Goal: Task Accomplishment & Management: Manage account settings

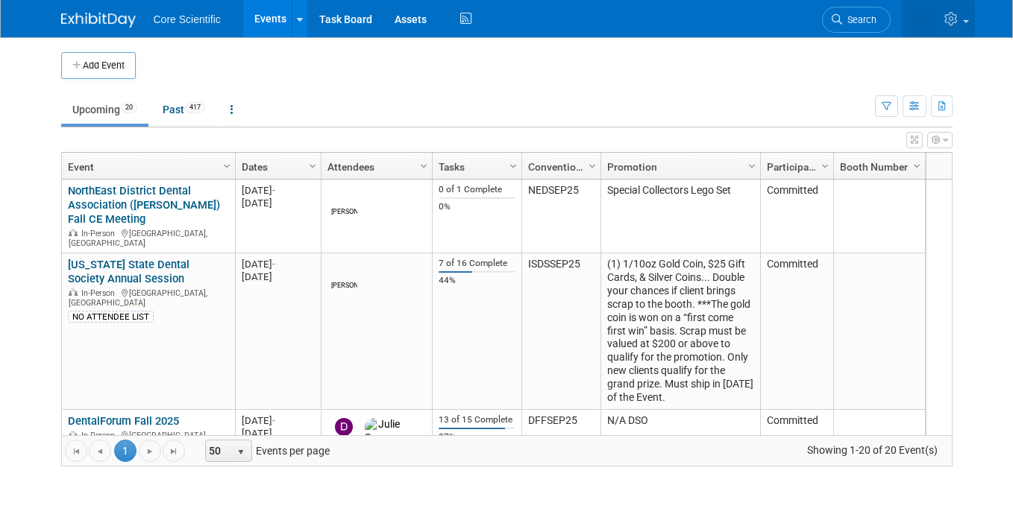
click at [955, 19] on icon at bounding box center [952, 18] width 17 height 13
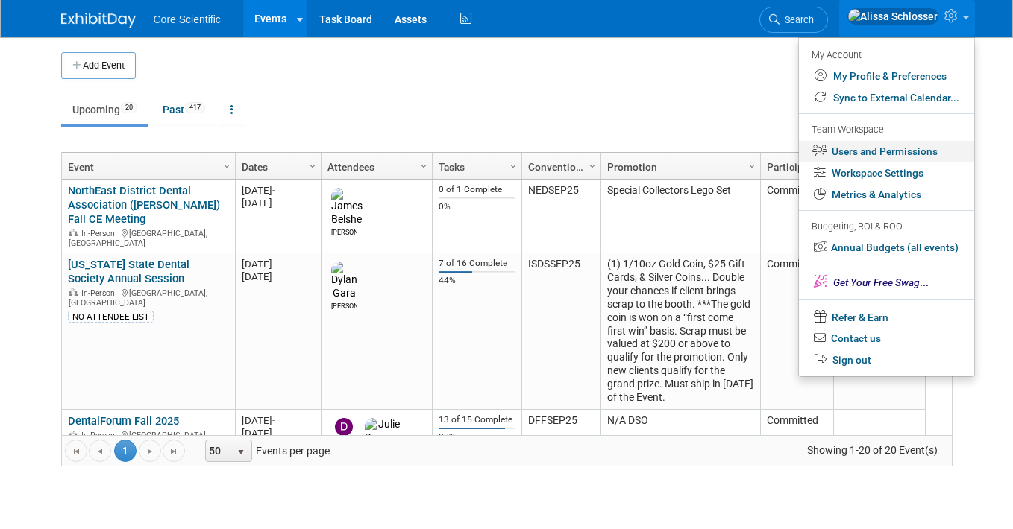
click at [872, 151] on link "Users and Permissions" at bounding box center [886, 152] width 175 height 22
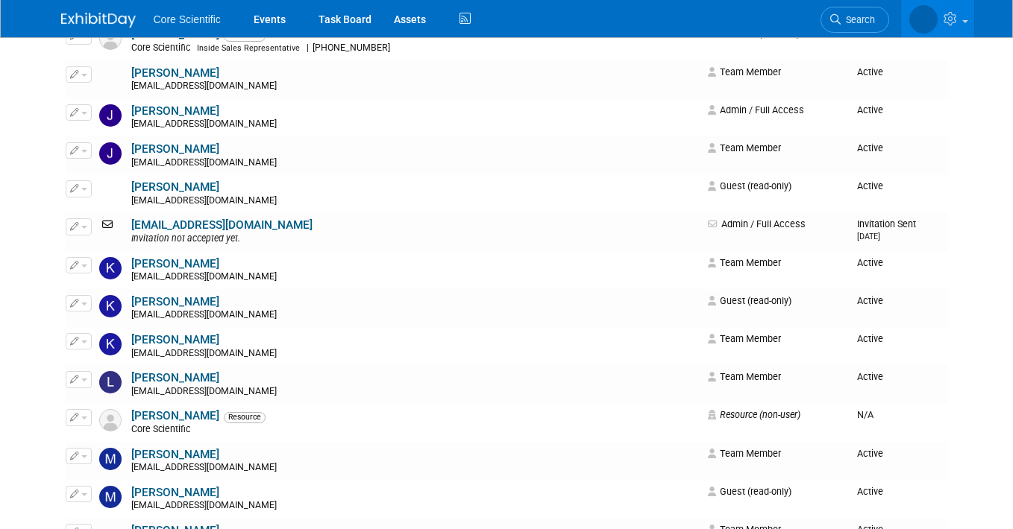
scroll to position [1072, 0]
click at [84, 226] on span "button" at bounding box center [84, 226] width 6 height 3
click at [98, 252] on link "Edit" at bounding box center [125, 250] width 118 height 21
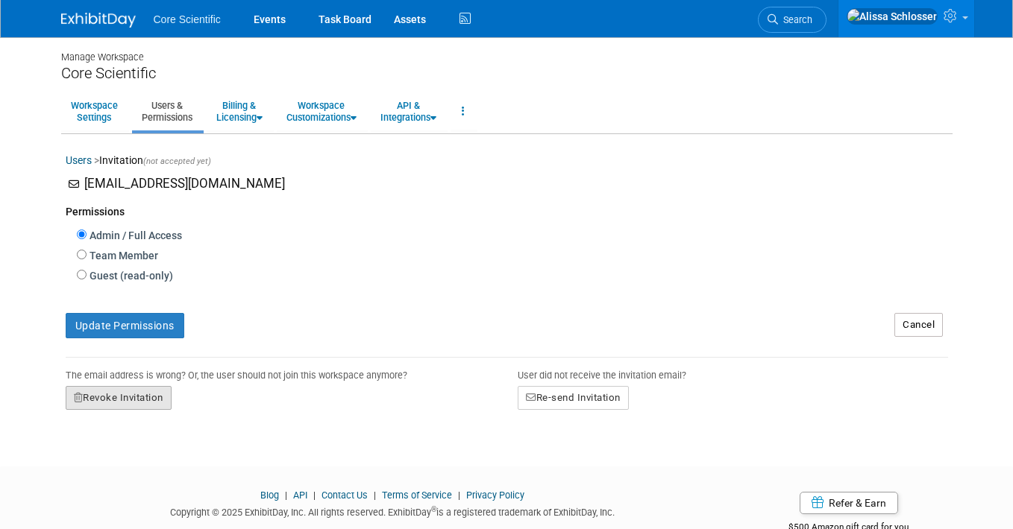
click at [134, 396] on button "Revoke Invitation" at bounding box center [119, 398] width 106 height 24
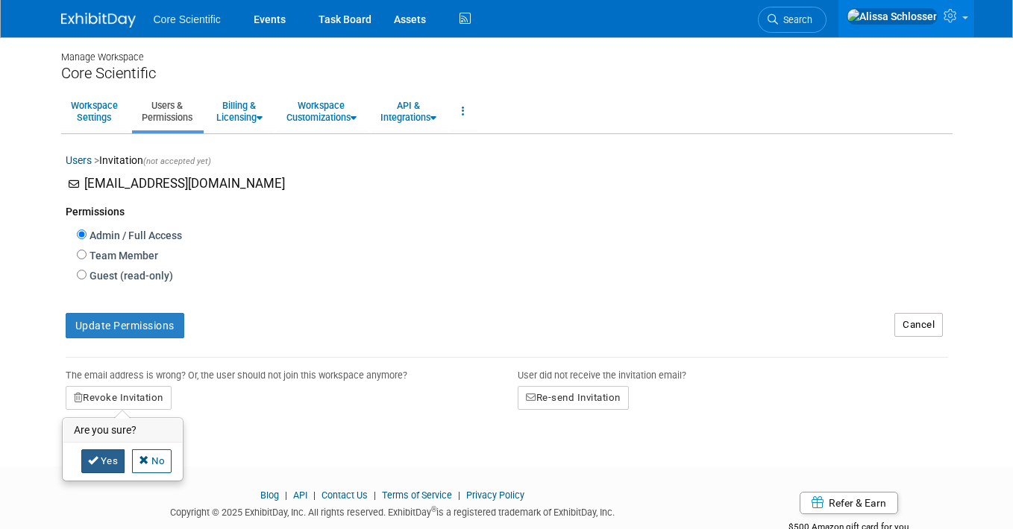
click at [102, 465] on link "Yes" at bounding box center [103, 462] width 44 height 24
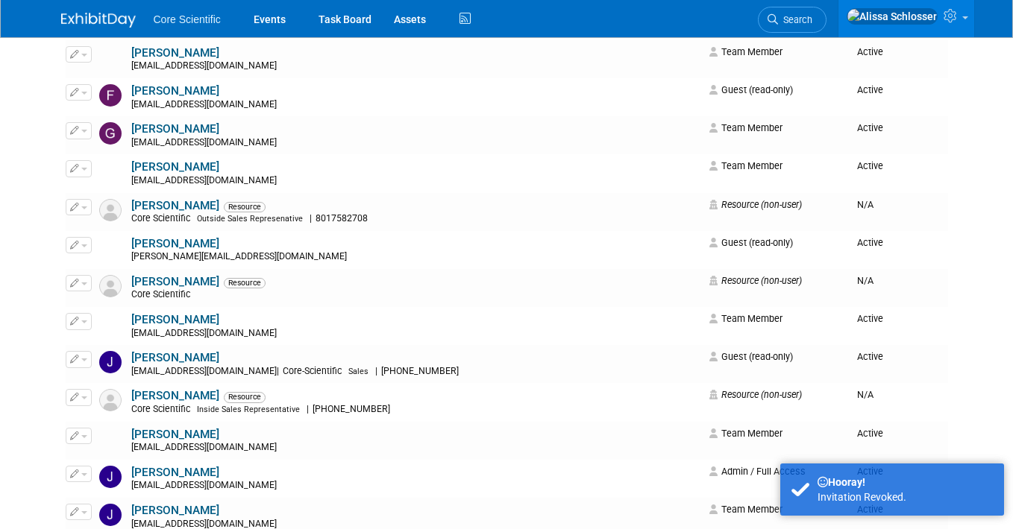
scroll to position [711, 0]
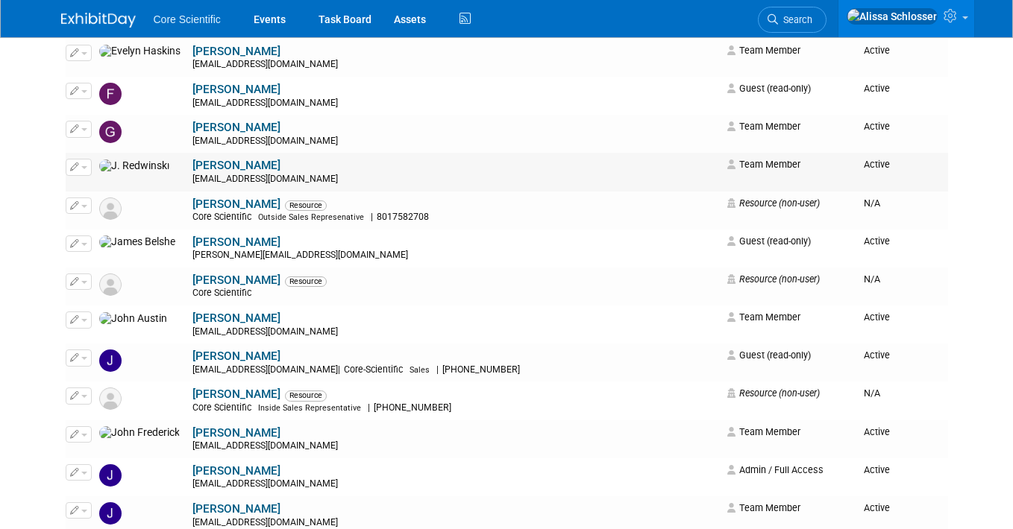
click at [84, 166] on button "button" at bounding box center [79, 167] width 26 height 16
click at [103, 192] on link "Edit" at bounding box center [125, 191] width 118 height 21
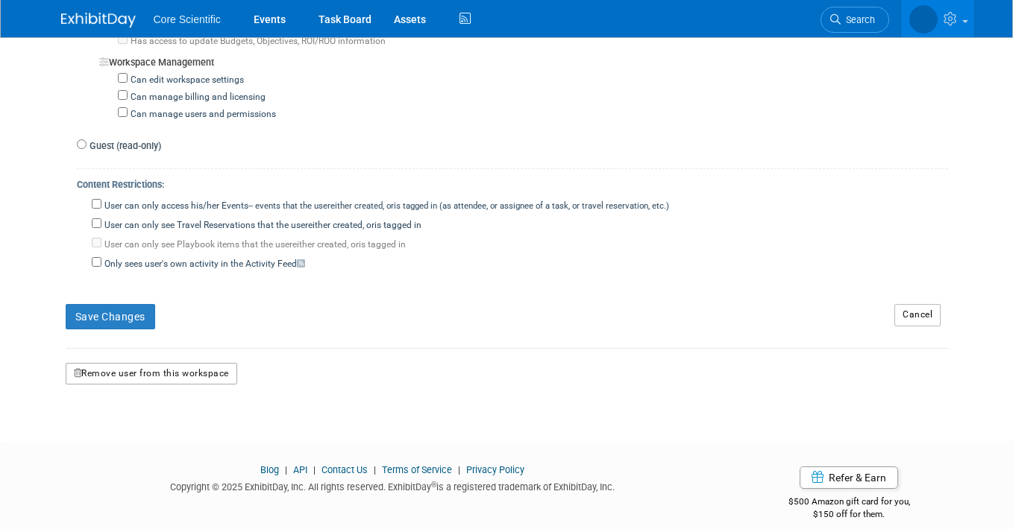
click at [171, 363] on button "Remove user from this workspace" at bounding box center [152, 374] width 172 height 22
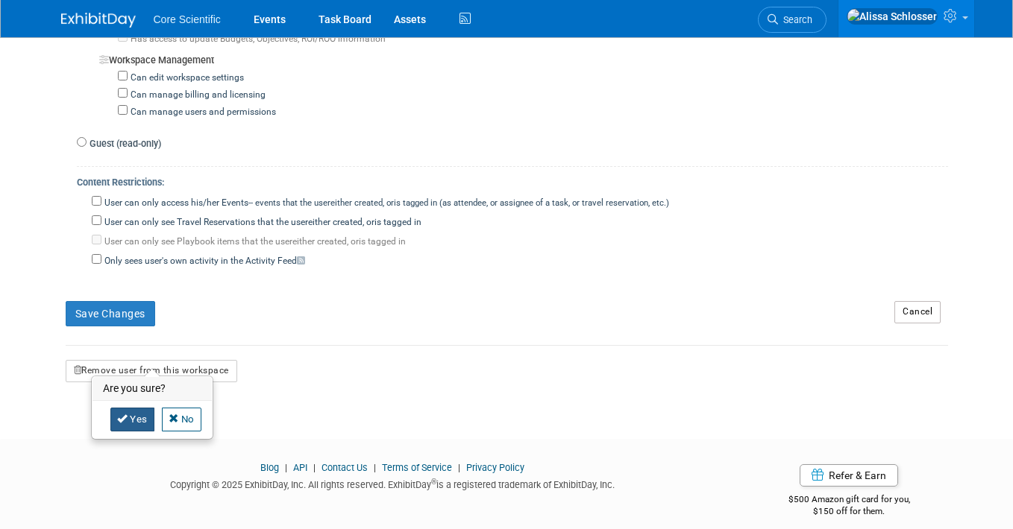
click at [138, 414] on link "Yes" at bounding box center [132, 420] width 44 height 24
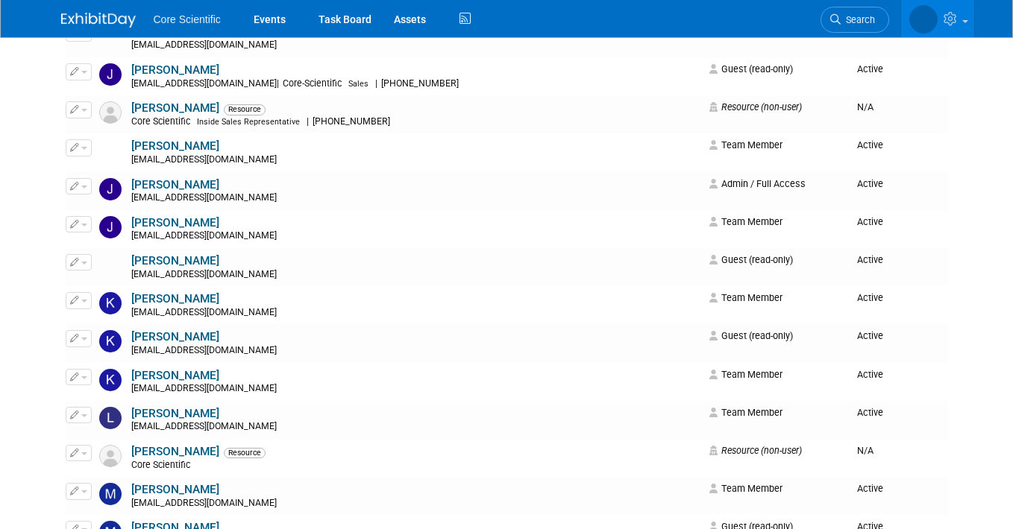
scroll to position [957, 0]
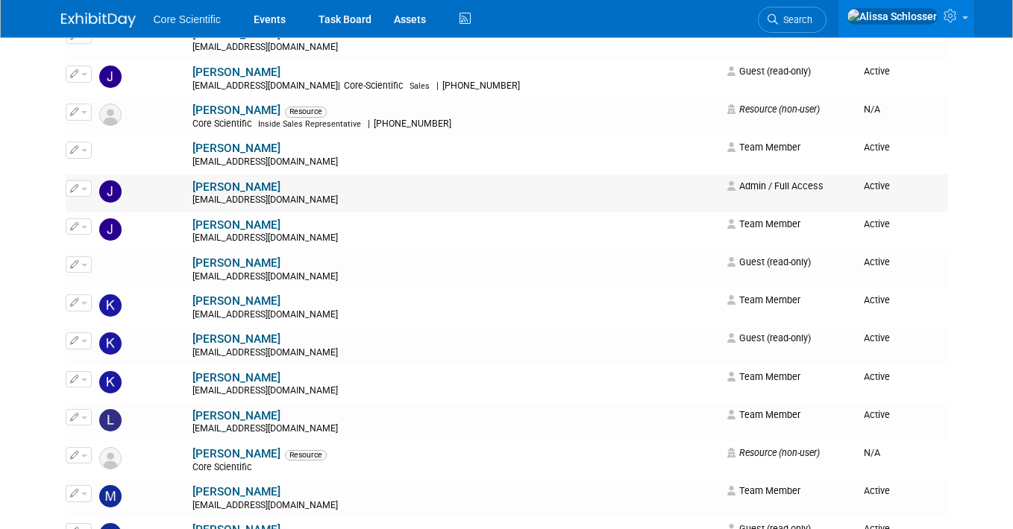
click at [83, 189] on span "button" at bounding box center [84, 189] width 6 height 3
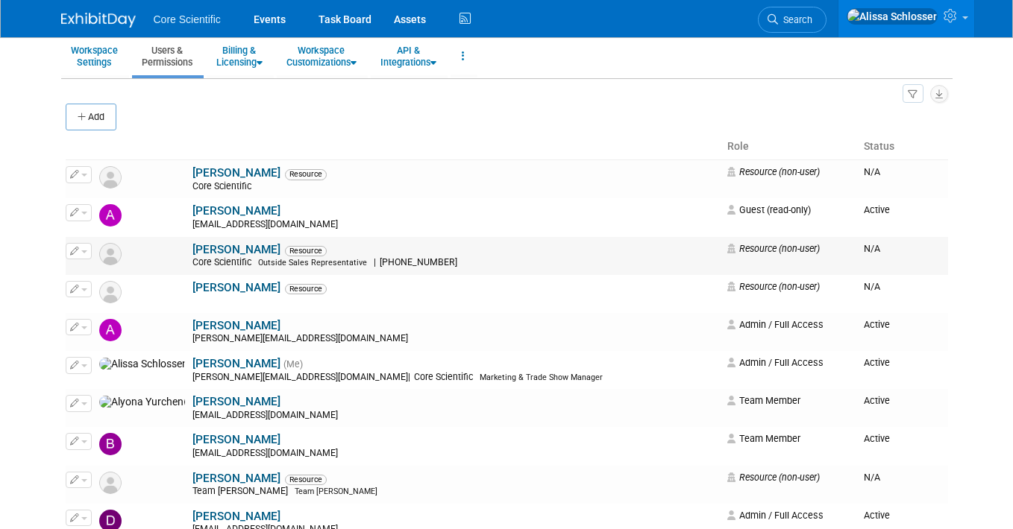
scroll to position [65, 0]
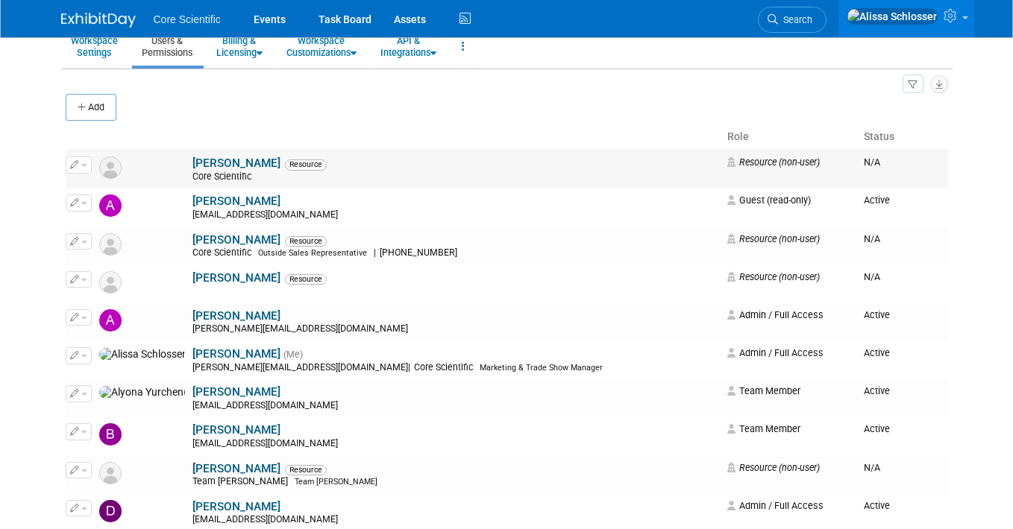
click at [84, 160] on button "button" at bounding box center [79, 165] width 26 height 16
click at [107, 195] on link "Edit" at bounding box center [125, 189] width 118 height 21
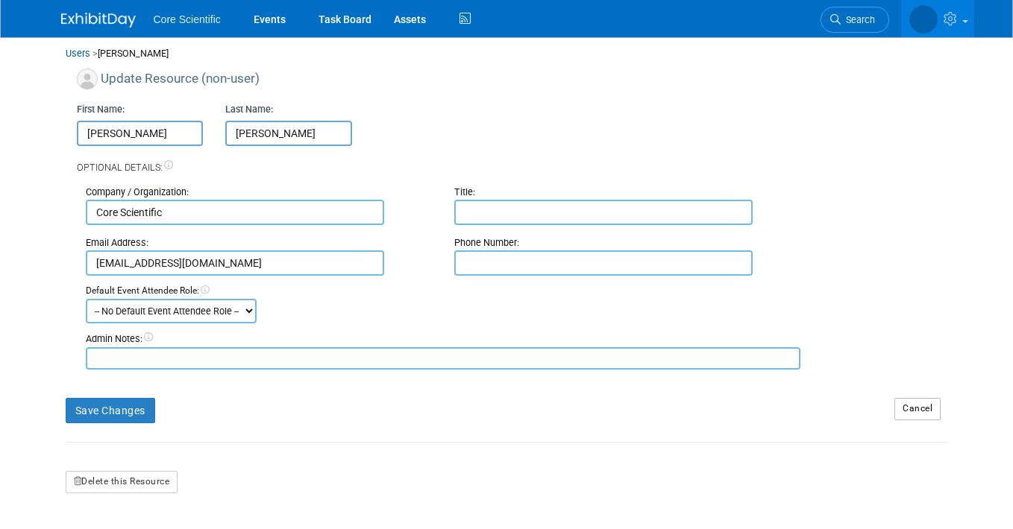
scroll to position [107, 0]
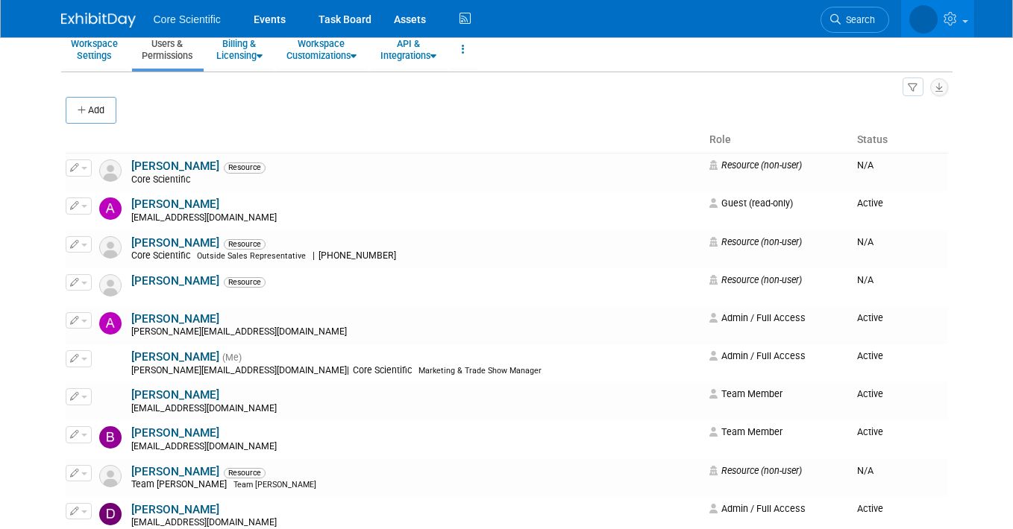
scroll to position [69, 0]
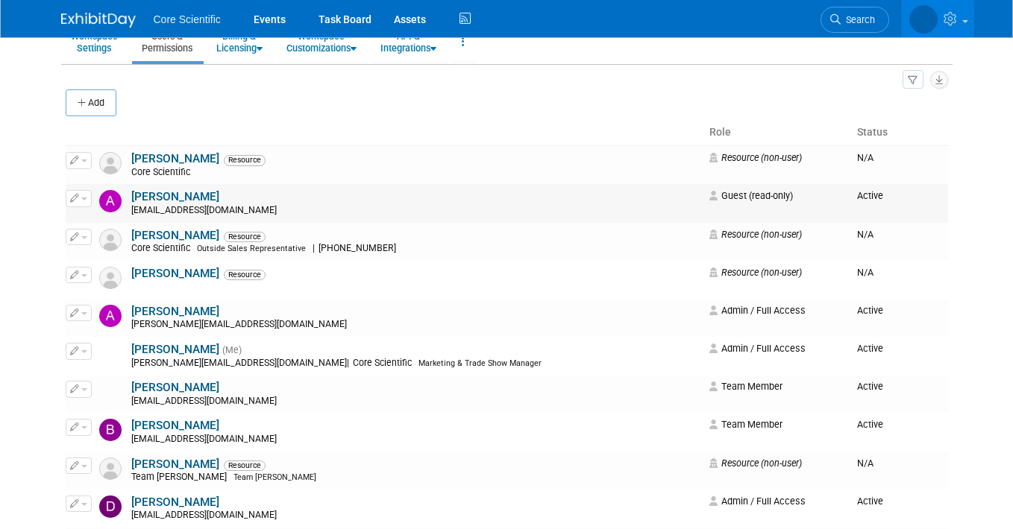
click at [164, 198] on link "[PERSON_NAME]" at bounding box center [175, 196] width 88 height 13
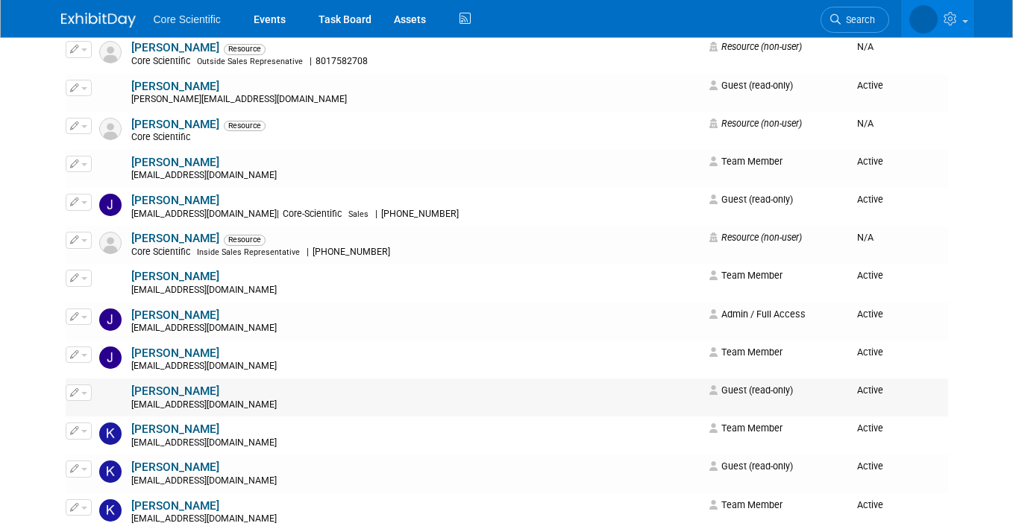
scroll to position [823, 0]
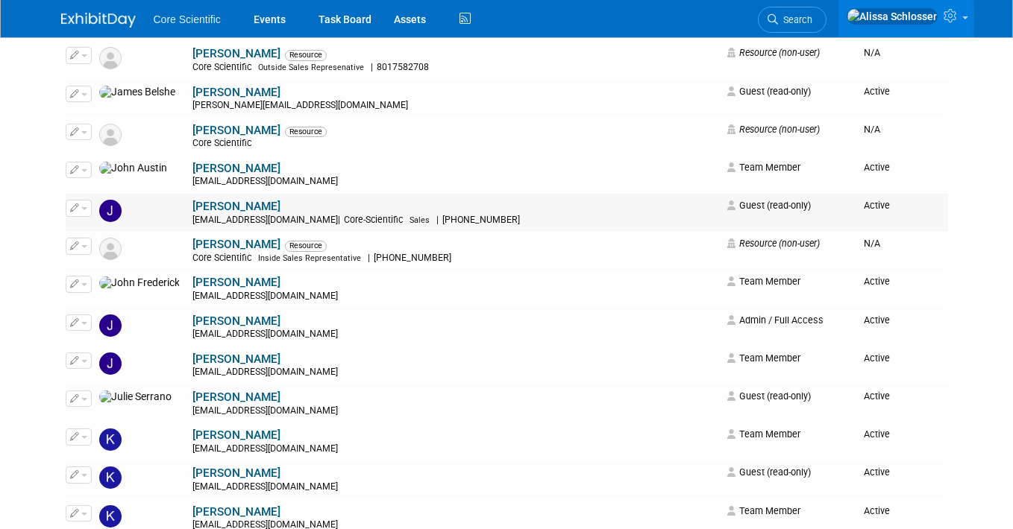
click at [196, 205] on link "[PERSON_NAME]" at bounding box center [236, 206] width 88 height 13
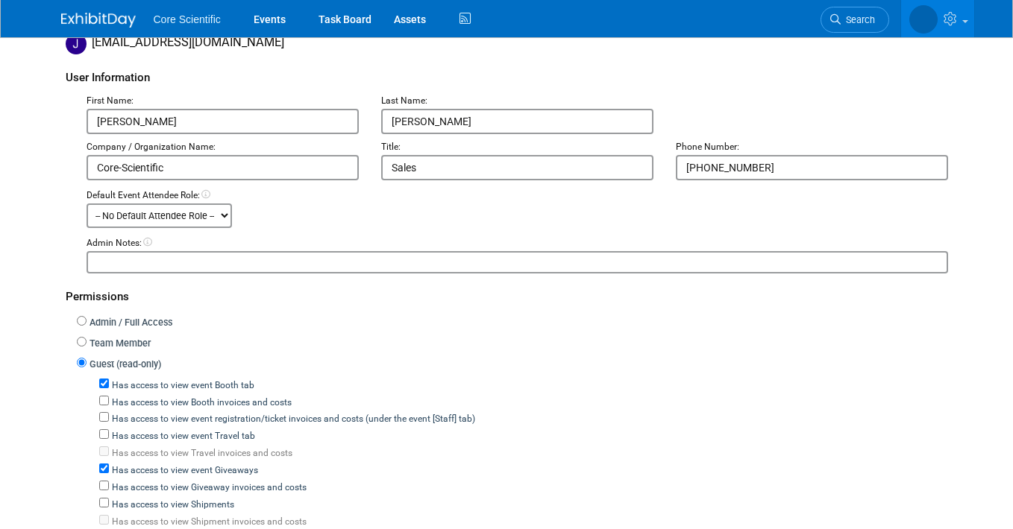
scroll to position [393, 0]
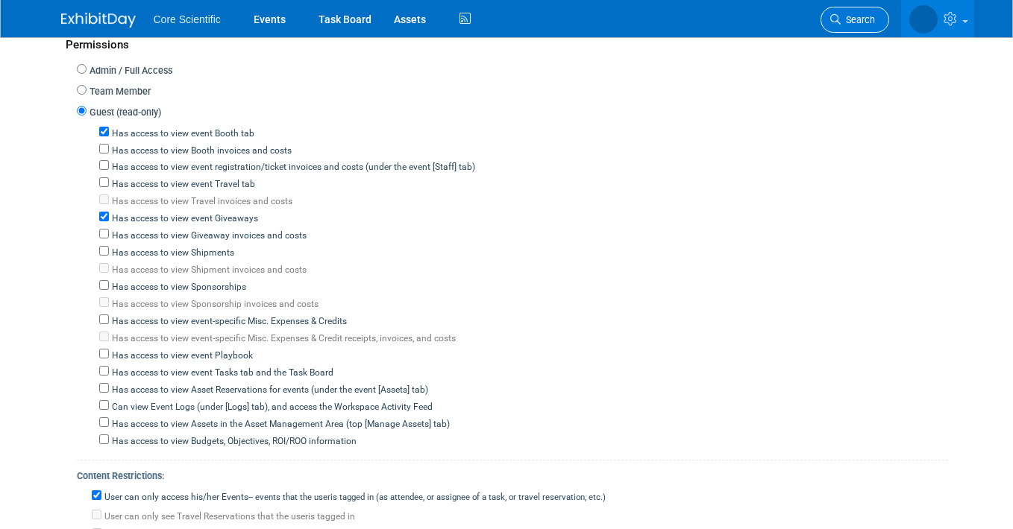
click at [845, 24] on span "Search" at bounding box center [857, 19] width 34 height 11
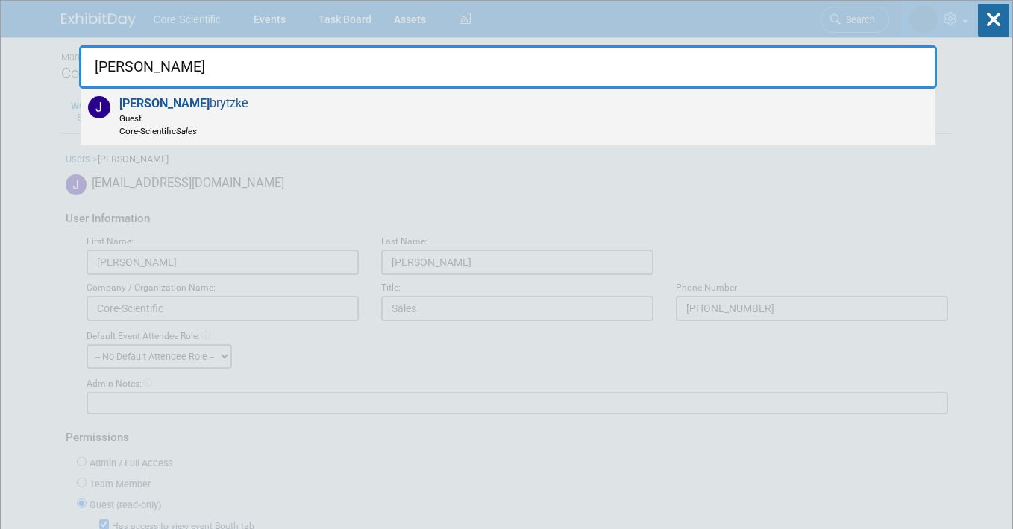
type input "[PERSON_NAME]"
click at [181, 115] on span "Guest" at bounding box center [183, 118] width 129 height 13
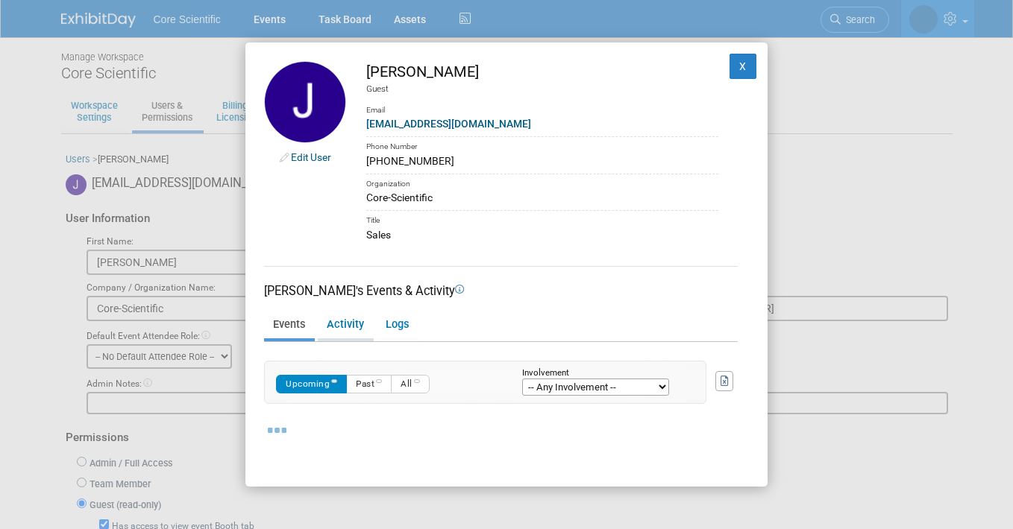
click at [341, 321] on link "Activity" at bounding box center [345, 325] width 54 height 26
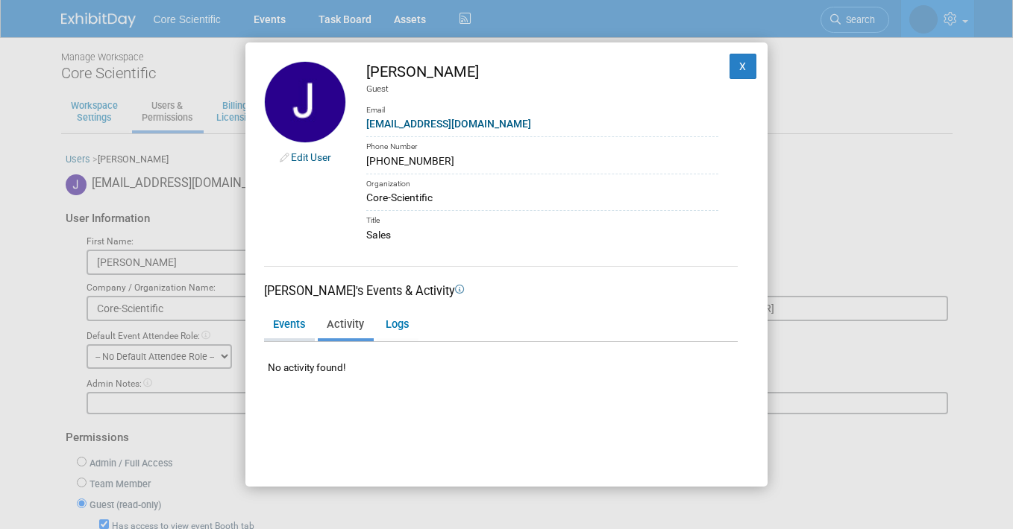
click at [278, 318] on link "Events" at bounding box center [288, 325] width 49 height 26
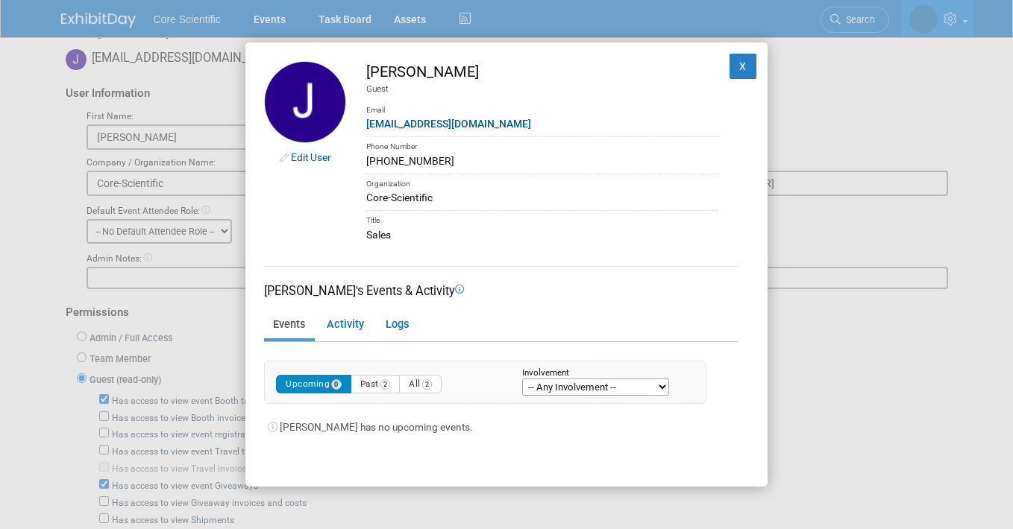
scroll to position [139, 0]
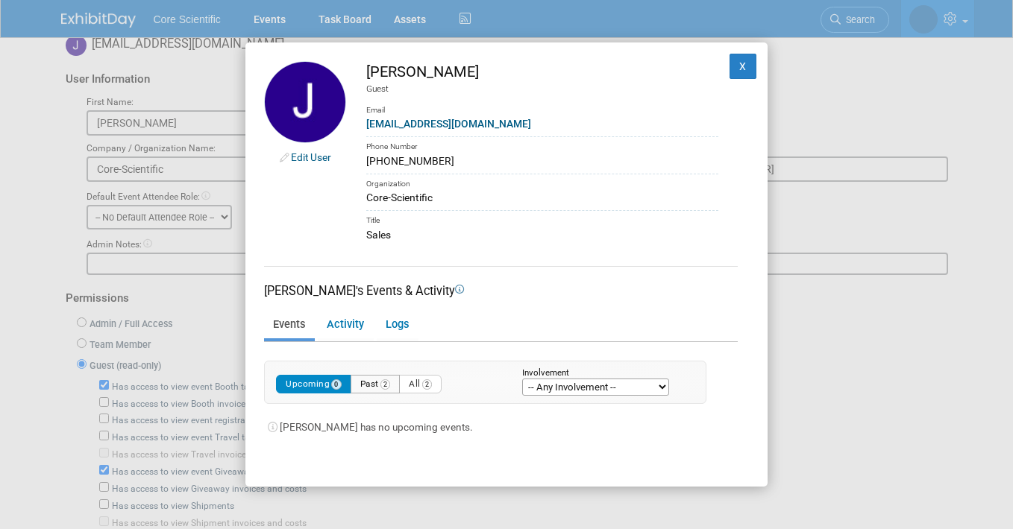
click at [372, 385] on button "Past 2" at bounding box center [375, 384] width 50 height 19
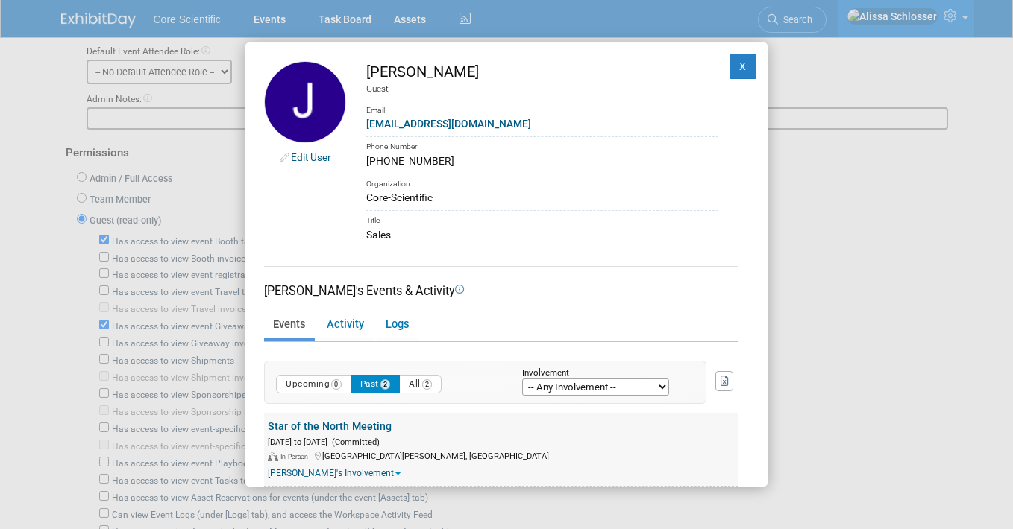
click at [329, 424] on link "Star of the North Meeting" at bounding box center [330, 427] width 124 height 12
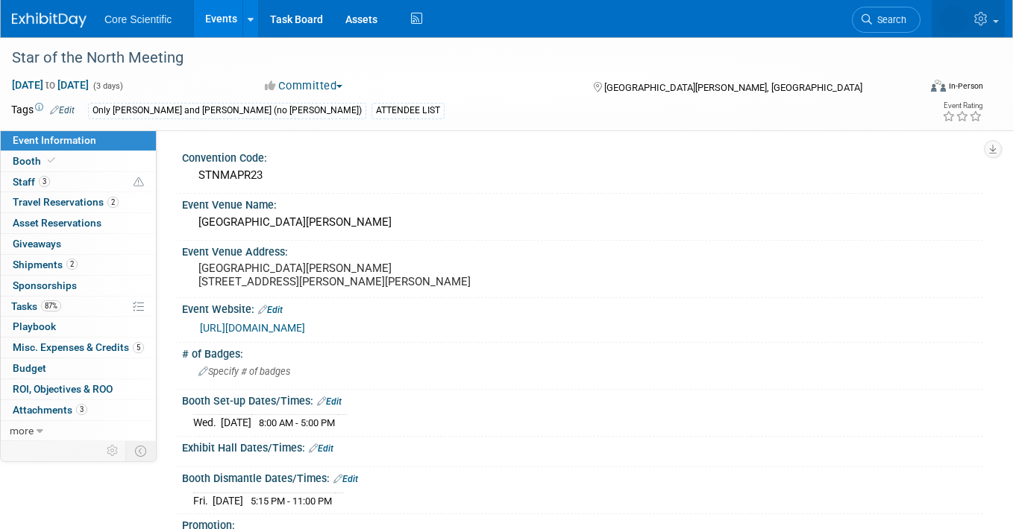
click at [975, 19] on icon at bounding box center [982, 18] width 17 height 13
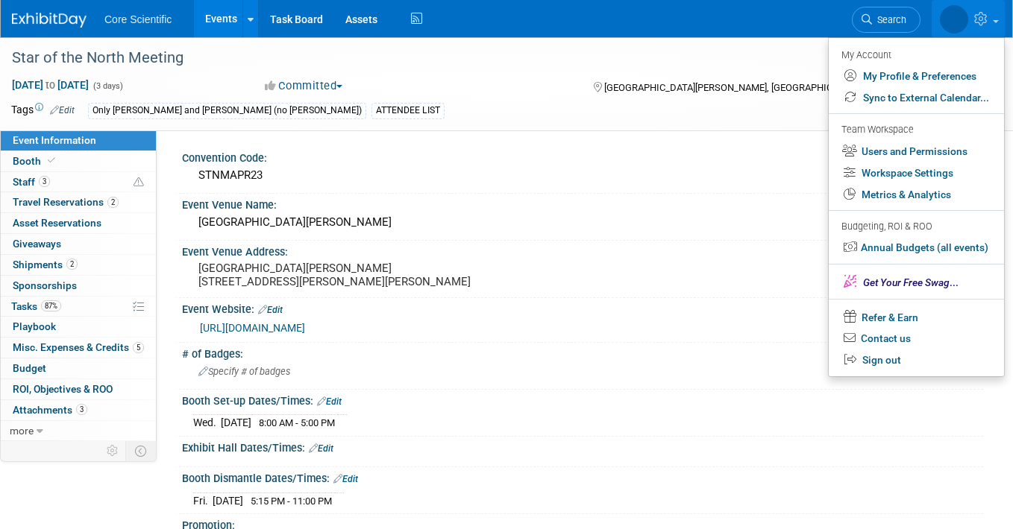
click at [501, 85] on div "Committed Committed Considering Not Going" at bounding box center [413, 86] width 309 height 16
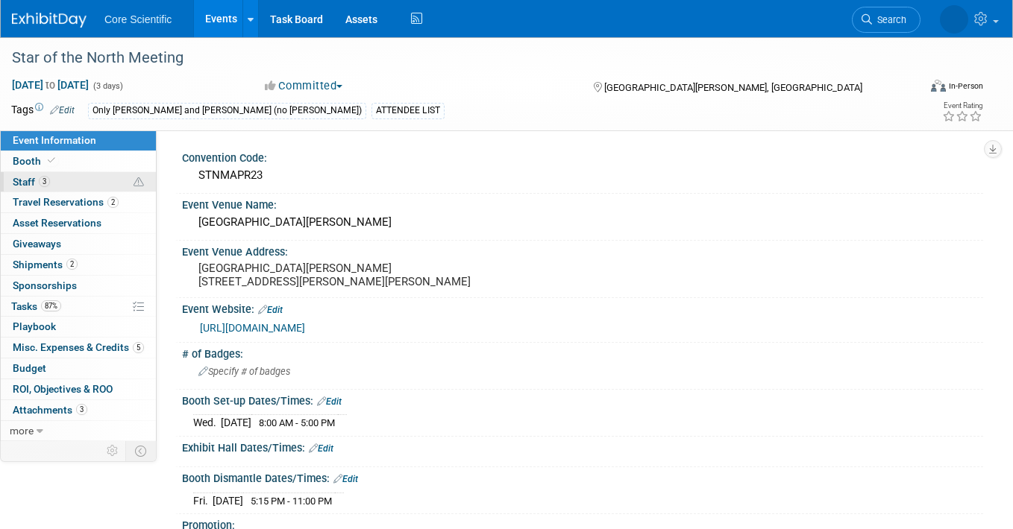
click at [28, 183] on span "Staff 3" at bounding box center [31, 182] width 37 height 12
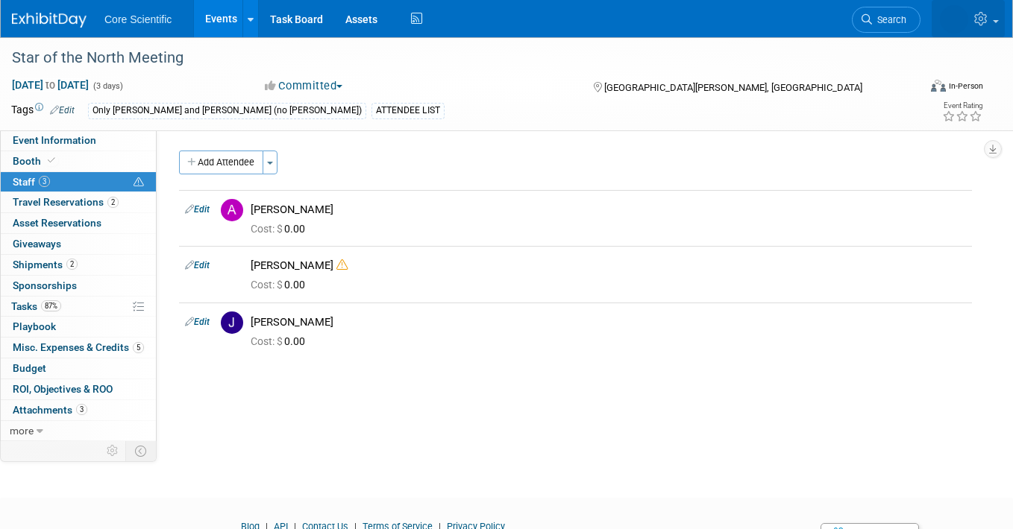
click at [978, 17] on icon at bounding box center [982, 18] width 17 height 13
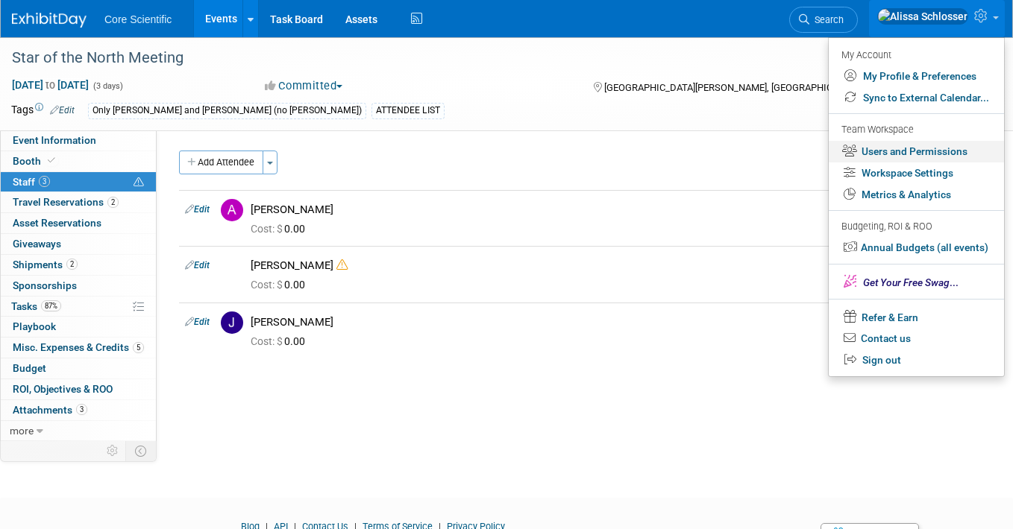
click at [890, 156] on link "Users and Permissions" at bounding box center [915, 152] width 175 height 22
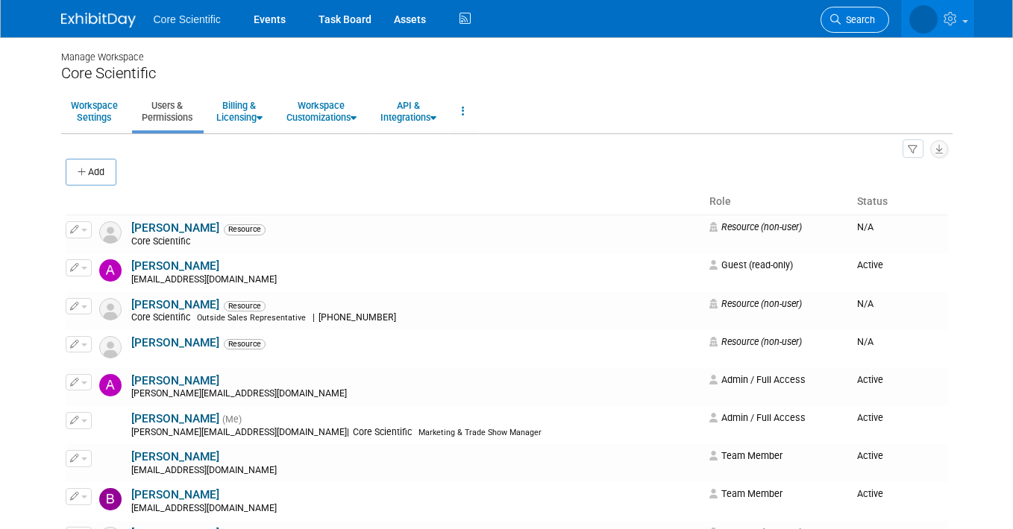
click at [861, 19] on span "Search" at bounding box center [857, 19] width 34 height 11
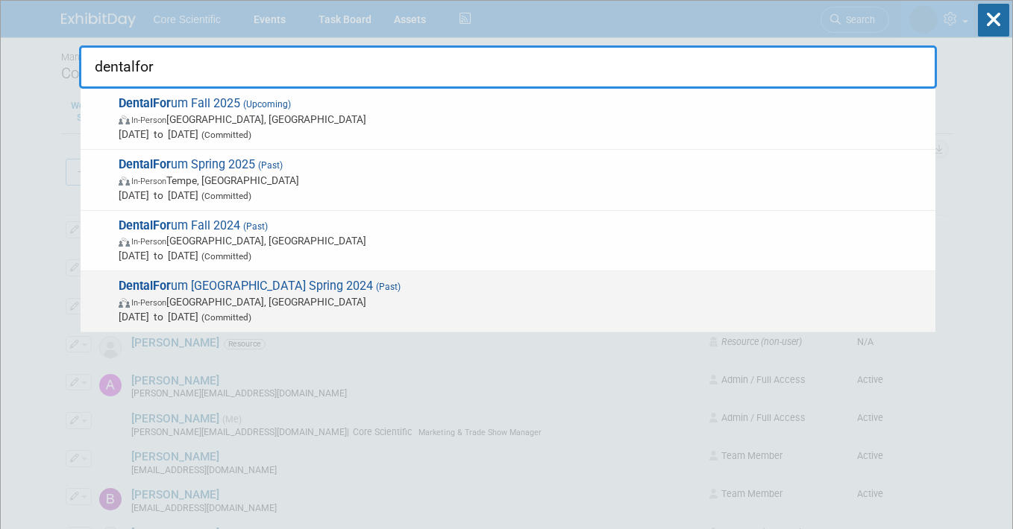
type input "dentalfor"
click at [277, 303] on span "In-Person [GEOGRAPHIC_DATA], [GEOGRAPHIC_DATA]" at bounding box center [523, 302] width 809 height 15
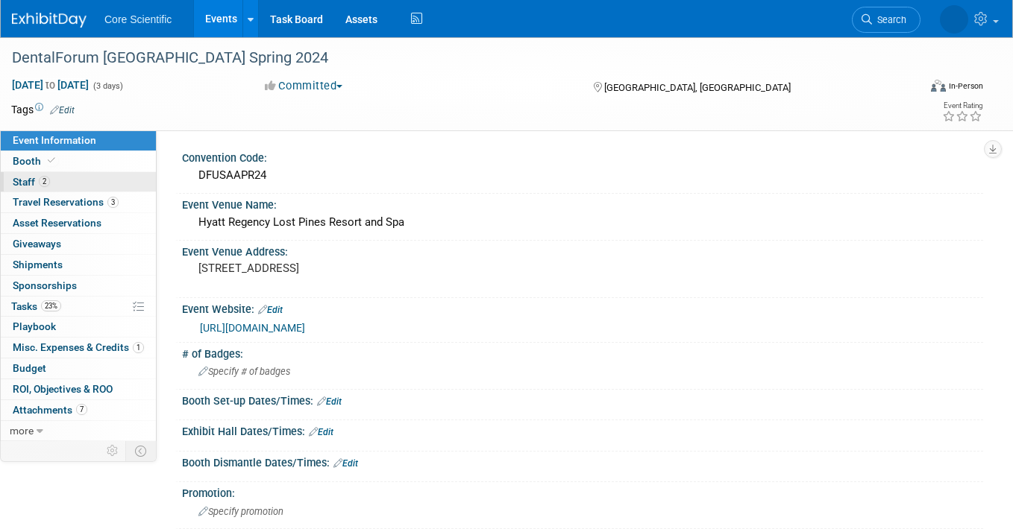
click at [25, 180] on span "Staff 2" at bounding box center [31, 182] width 37 height 12
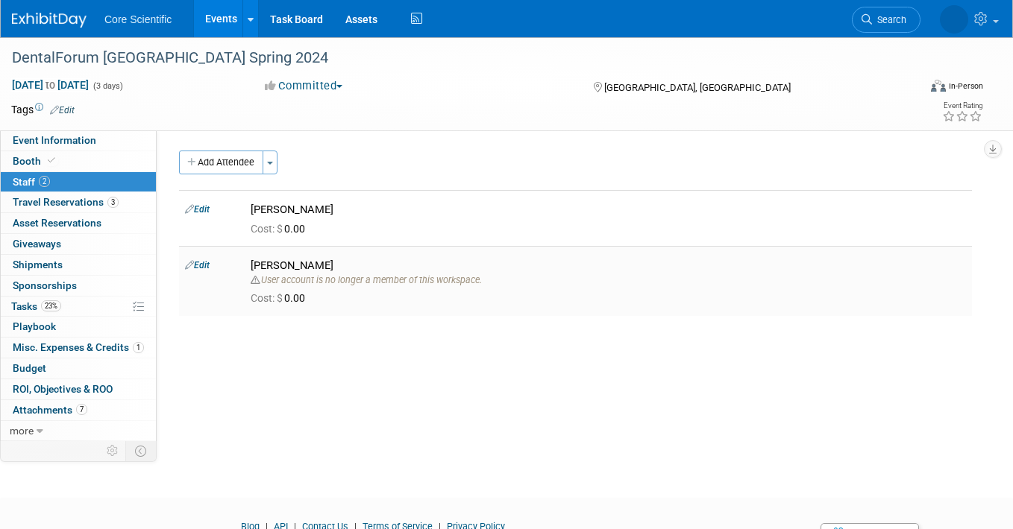
click at [364, 280] on div "User account is no longer a member of this workspace." at bounding box center [608, 279] width 715 height 13
click at [356, 267] on div "[PERSON_NAME]" at bounding box center [608, 266] width 715 height 14
click at [198, 266] on link "Edit" at bounding box center [197, 265] width 25 height 10
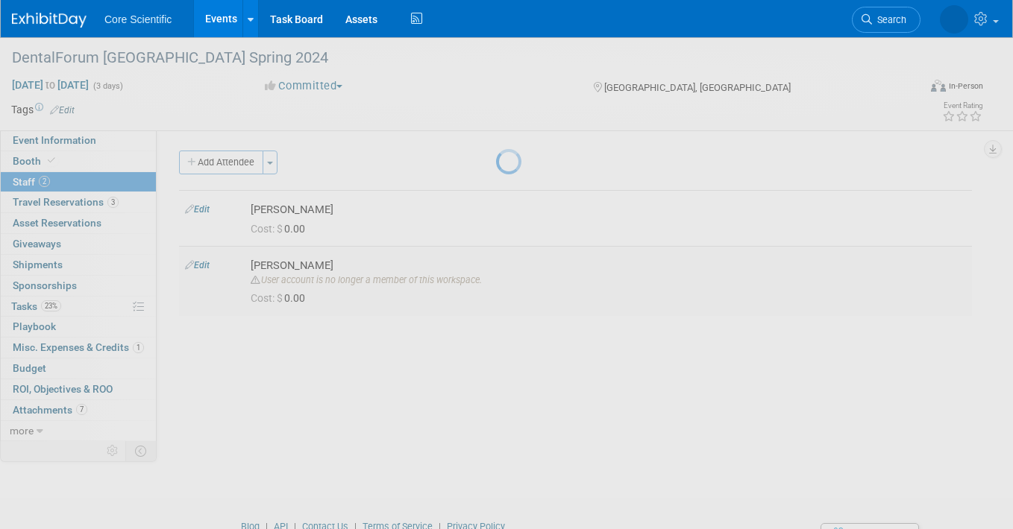
select select "0ba14dae-56a8-4080-ad0e-da874528f933"
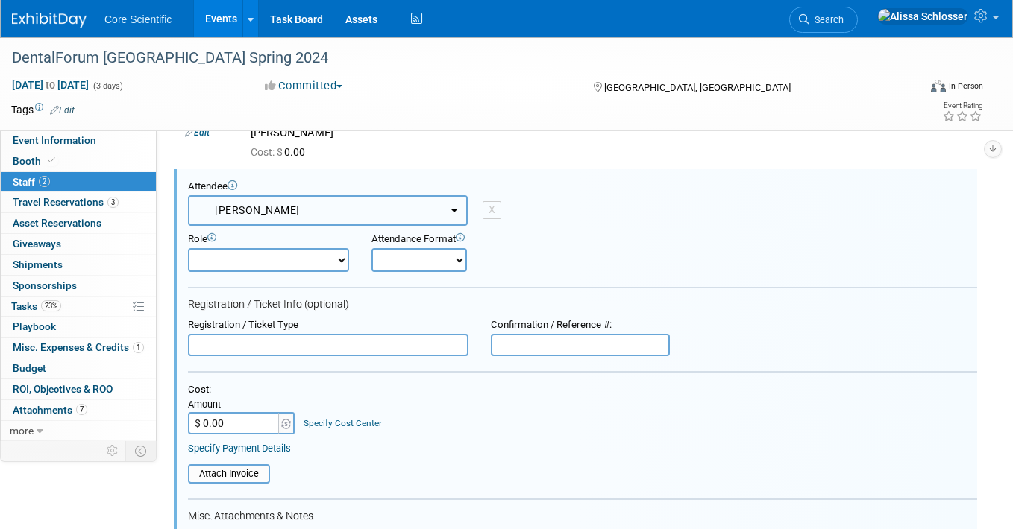
click at [442, 213] on button "[PERSON_NAME]" at bounding box center [328, 210] width 280 height 31
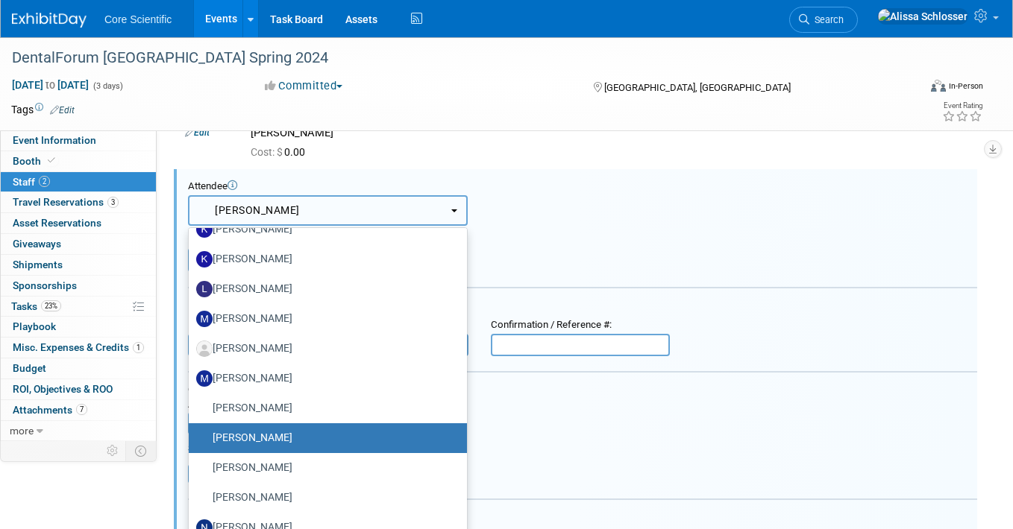
scroll to position [886, 0]
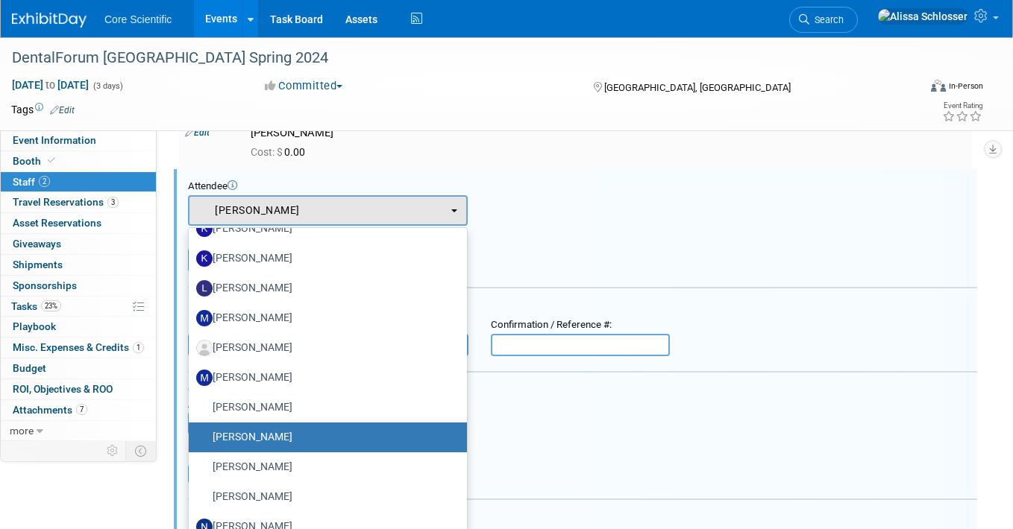
click at [640, 163] on td "[PERSON_NAME] Cost: $ 0.00" at bounding box center [608, 141] width 727 height 56
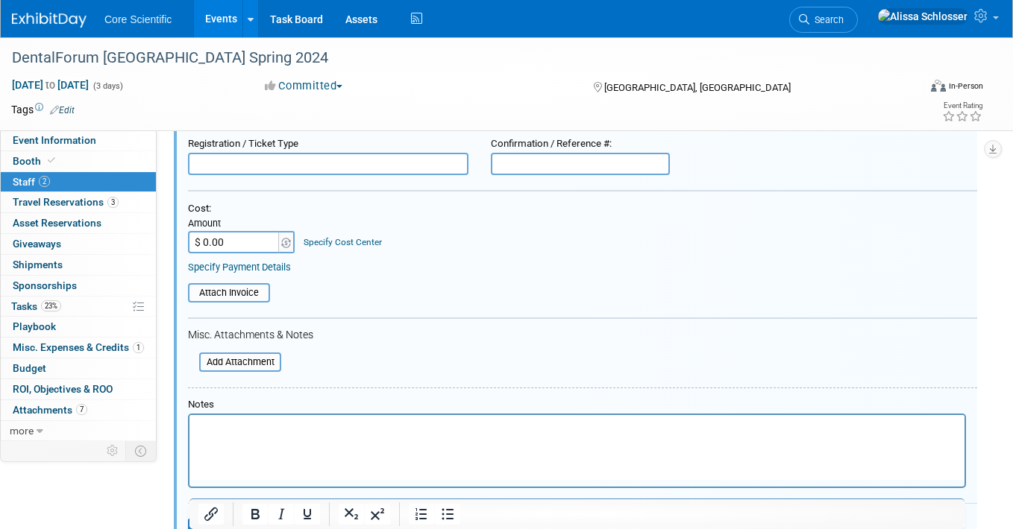
scroll to position [303, 0]
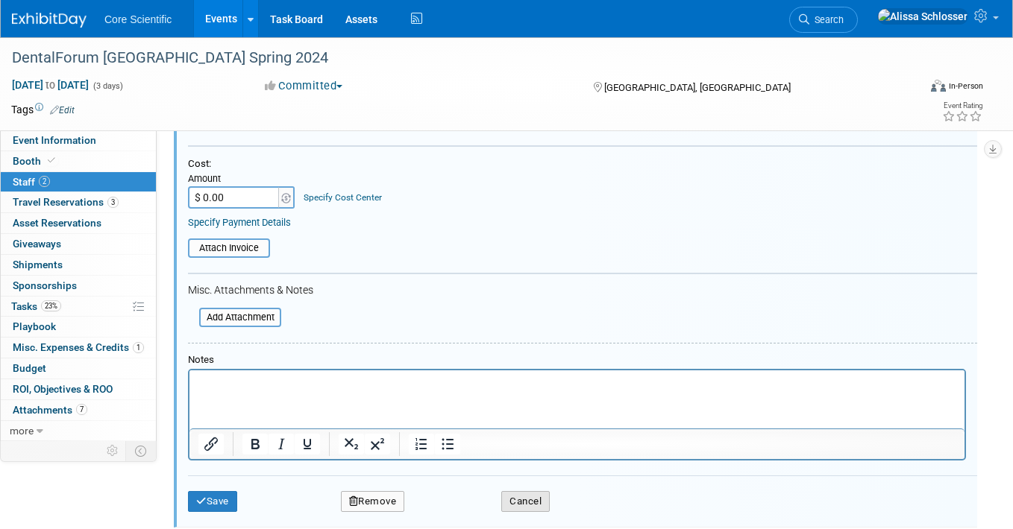
click at [532, 504] on button "Cancel" at bounding box center [525, 501] width 48 height 21
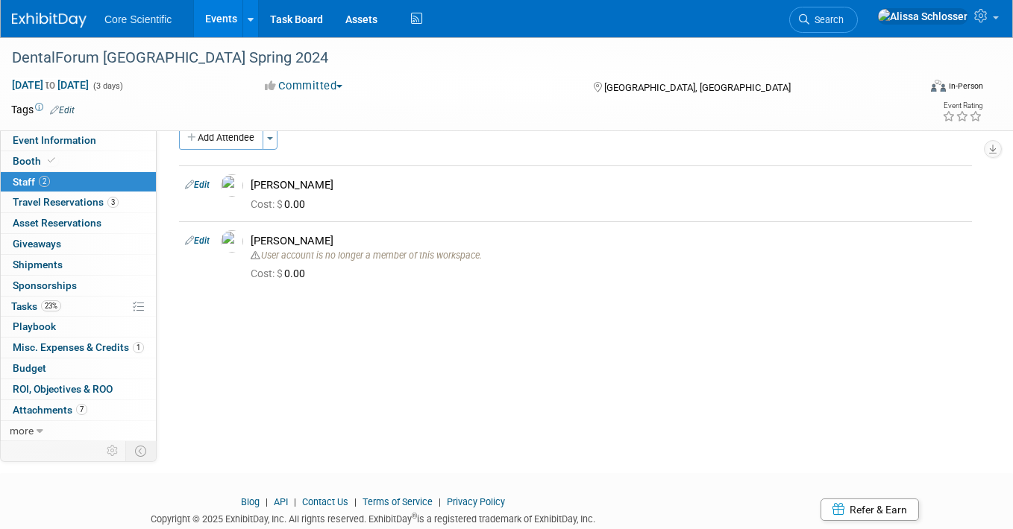
scroll to position [0, 0]
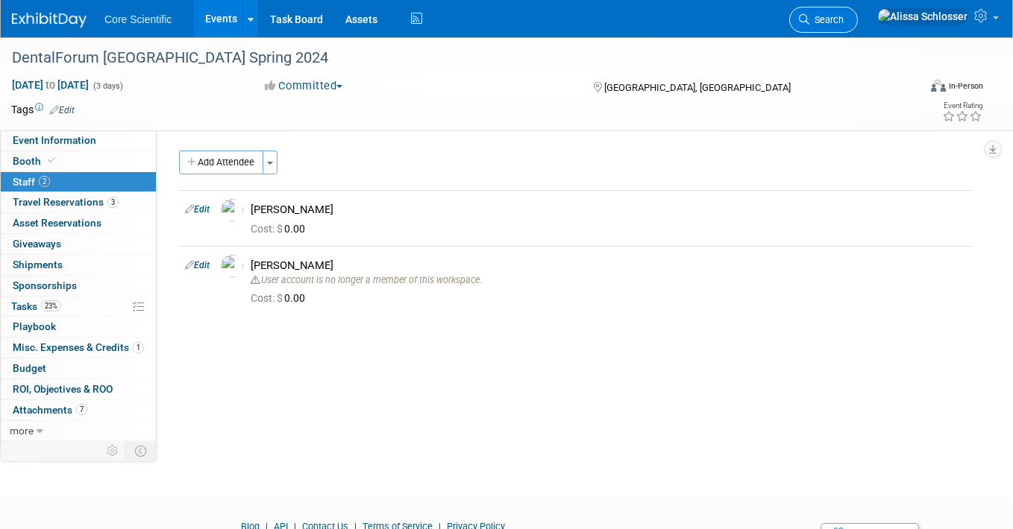
click at [843, 20] on span "Search" at bounding box center [826, 19] width 34 height 11
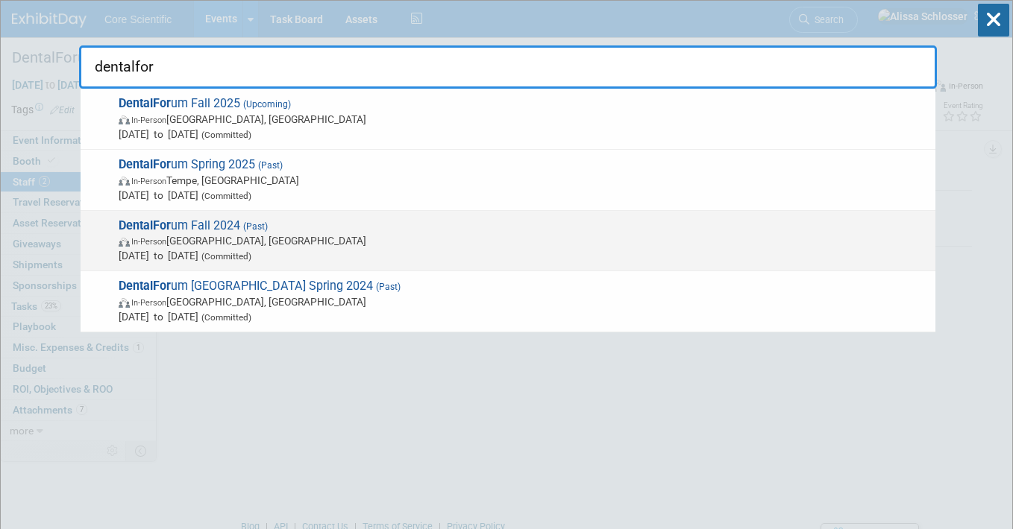
type input "dentalfor"
click at [267, 242] on span "In-Person Bonita Springs, FL" at bounding box center [523, 240] width 809 height 15
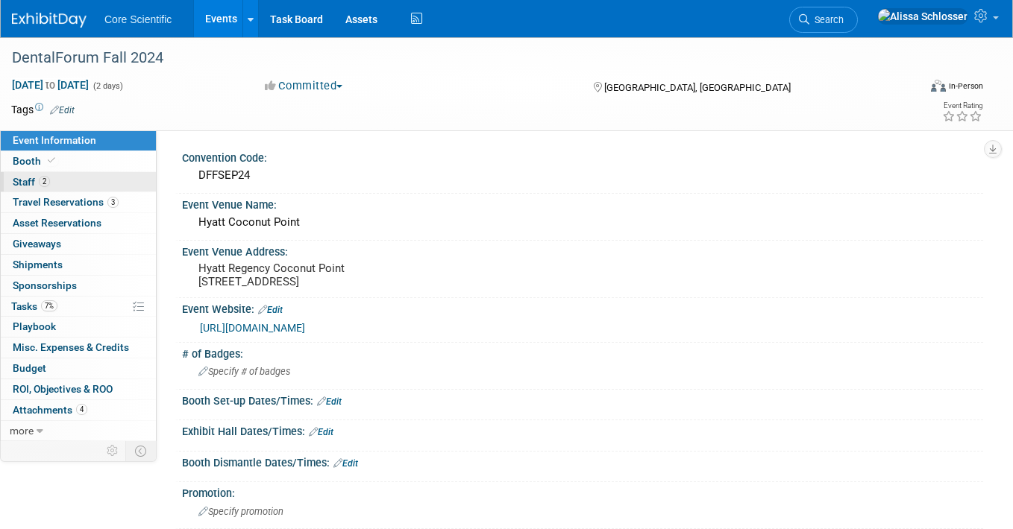
click at [30, 182] on span "Staff 2" at bounding box center [31, 182] width 37 height 12
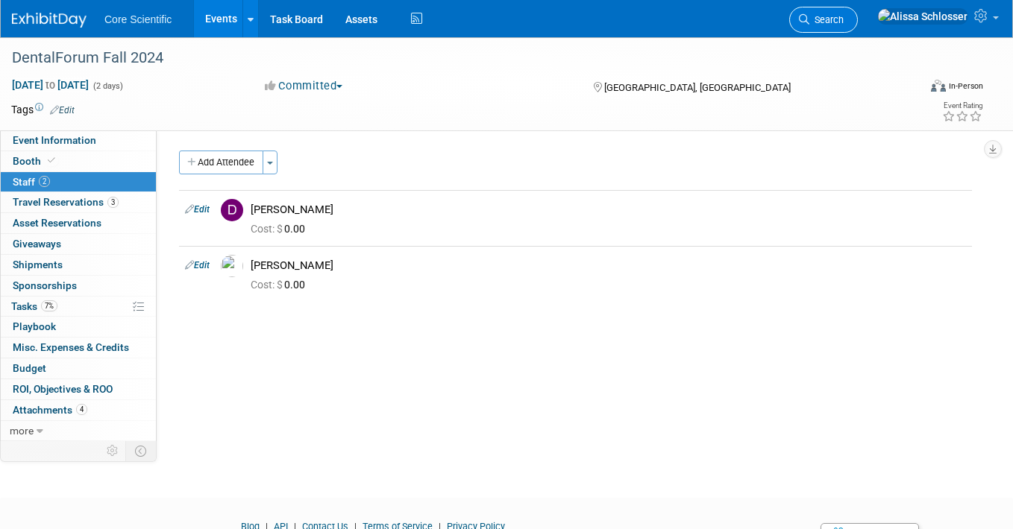
click at [843, 18] on span "Search" at bounding box center [826, 19] width 34 height 11
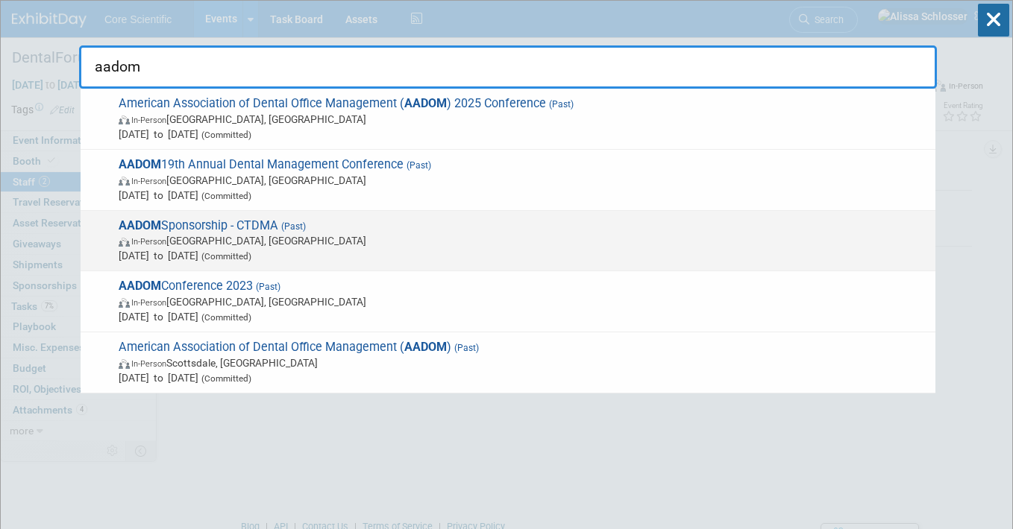
type input "aadom"
click at [229, 240] on span "In-Person Austin, TX" at bounding box center [523, 240] width 809 height 15
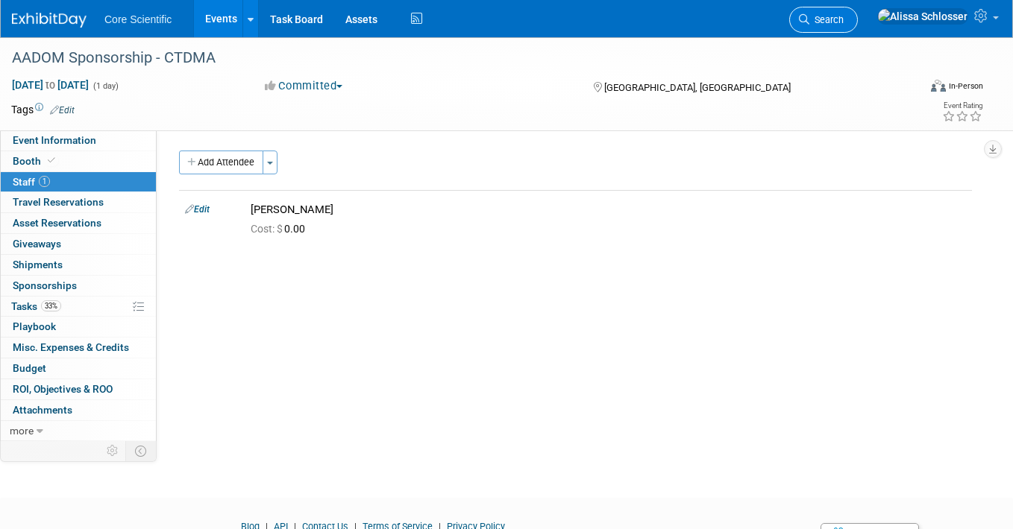
click at [843, 18] on span "Search" at bounding box center [826, 19] width 34 height 11
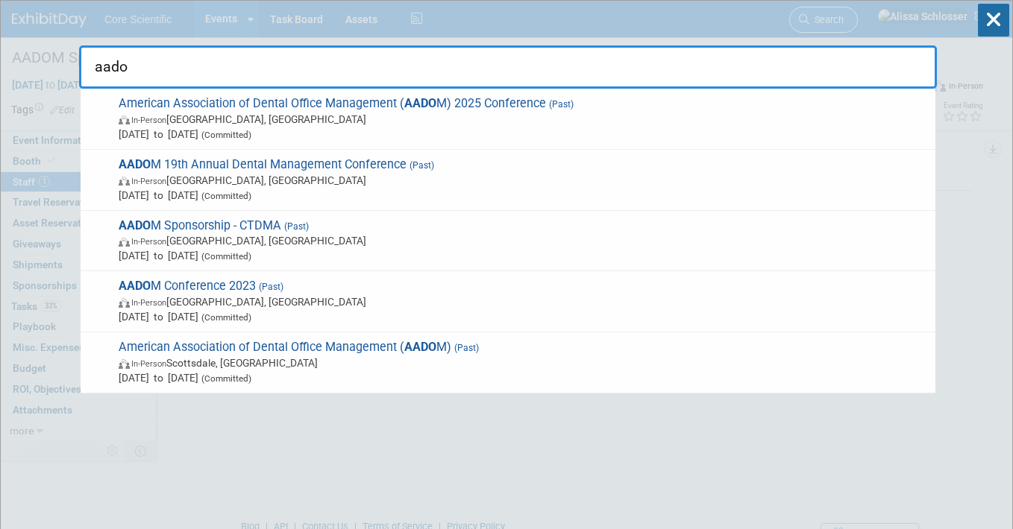
type input "aadom"
drag, startPoint x: 160, startPoint y: 64, endPoint x: 38, endPoint y: 60, distance: 121.6
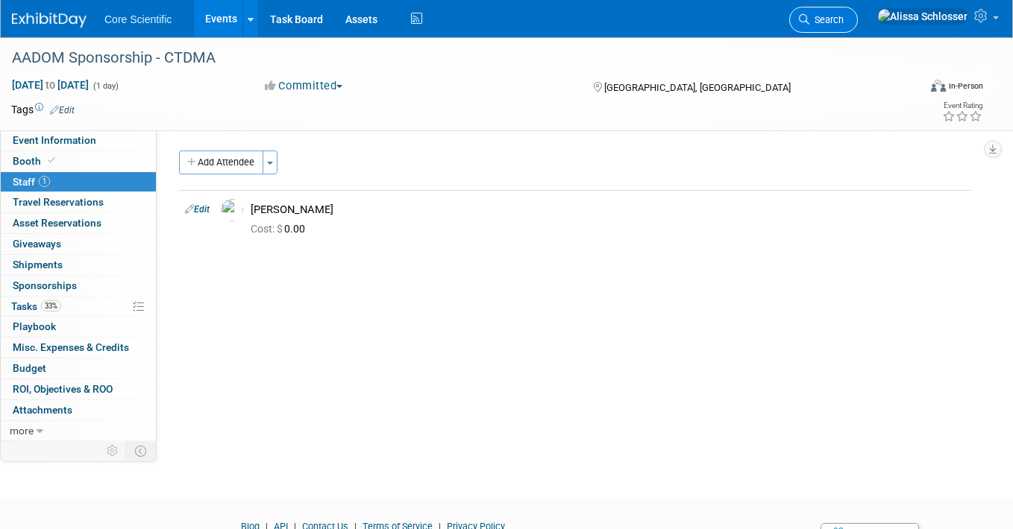
click at [843, 16] on span "Search" at bounding box center [826, 19] width 34 height 11
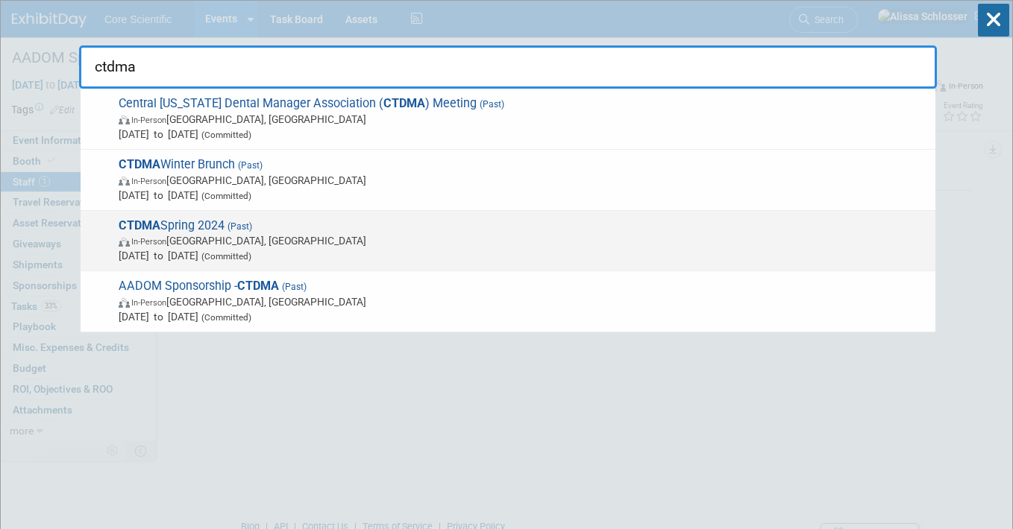
type input "ctdma"
click at [303, 251] on span "Apr 19, 2024 to Apr 19, 2024 (Committed)" at bounding box center [523, 255] width 809 height 15
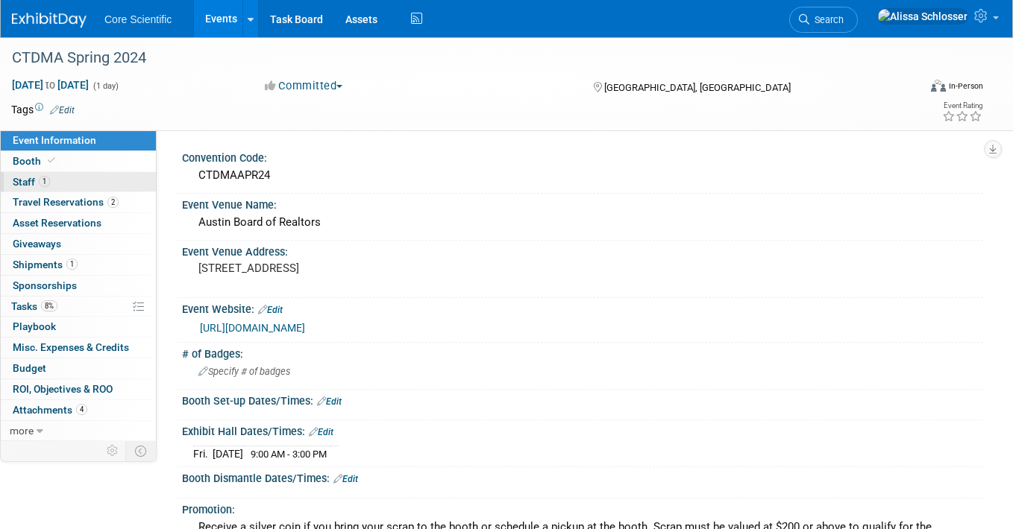
click at [16, 185] on span "Staff 1" at bounding box center [31, 182] width 37 height 12
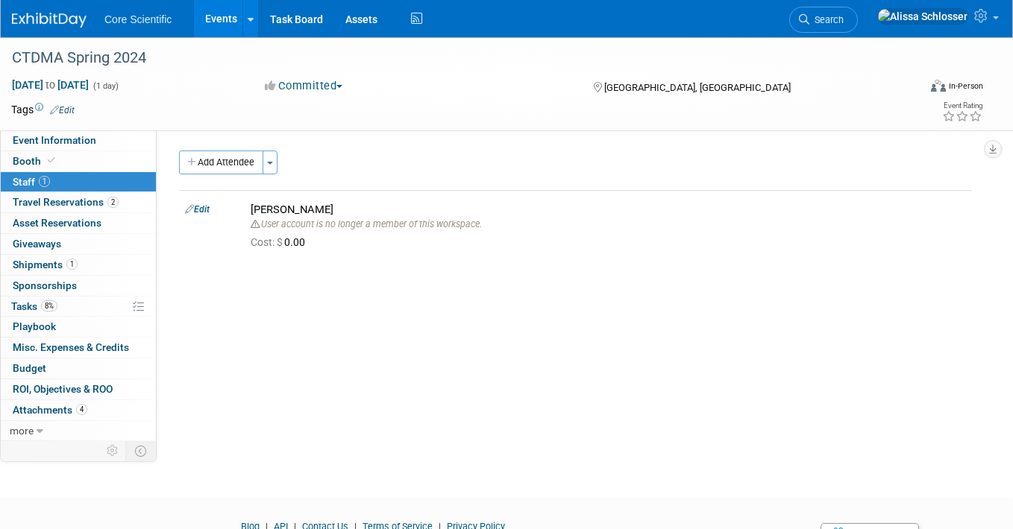
click at [209, 28] on link "Events" at bounding box center [221, 18] width 54 height 37
